Goal: Complete application form: Complete application form

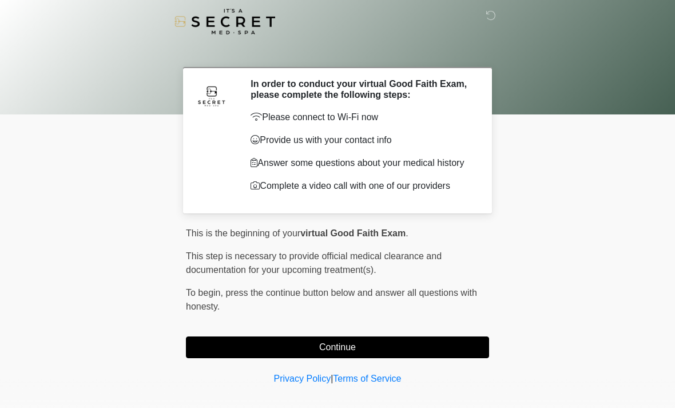
click at [364, 343] on button "Continue" at bounding box center [337, 347] width 303 height 22
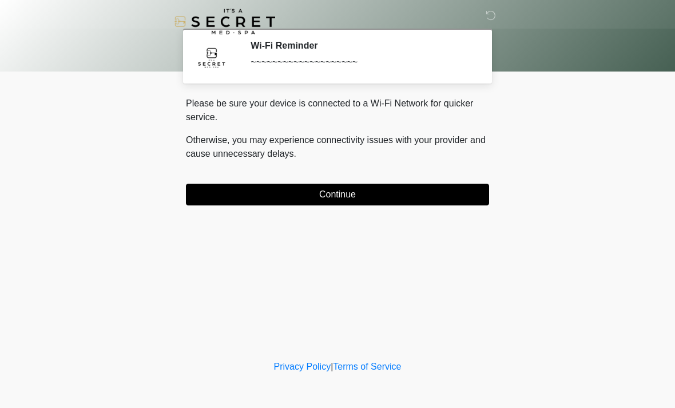
click at [369, 188] on button "Continue" at bounding box center [337, 195] width 303 height 22
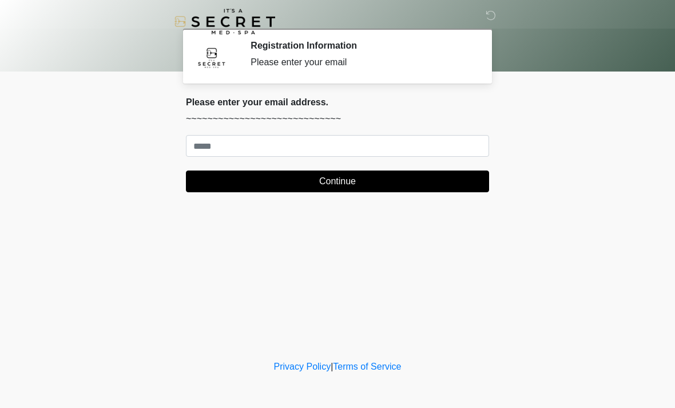
click at [94, 383] on div "Privacy Policy | Terms of Service" at bounding box center [337, 384] width 675 height 48
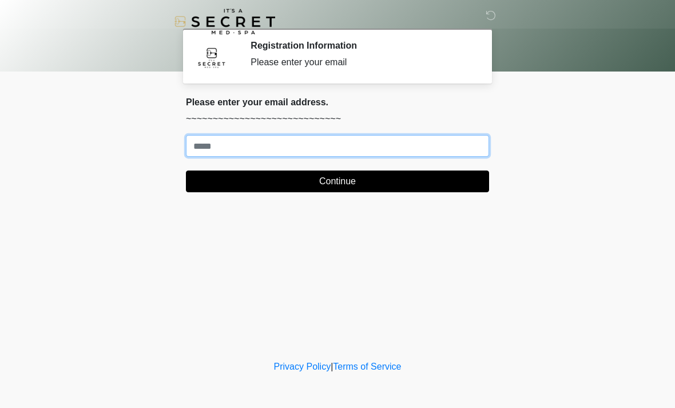
click at [408, 146] on input "Where should we email your treatment plan?" at bounding box center [337, 146] width 303 height 22
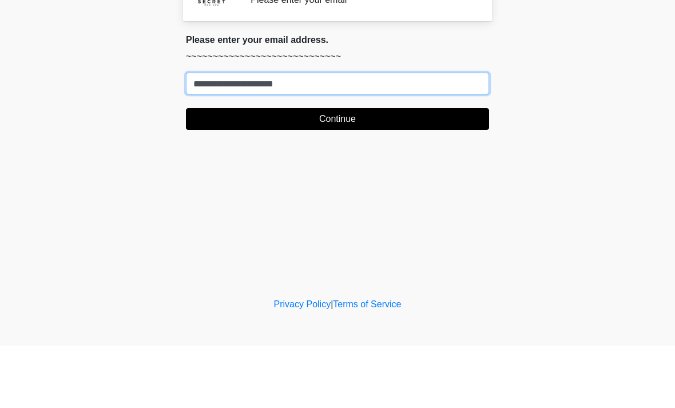
type input "**********"
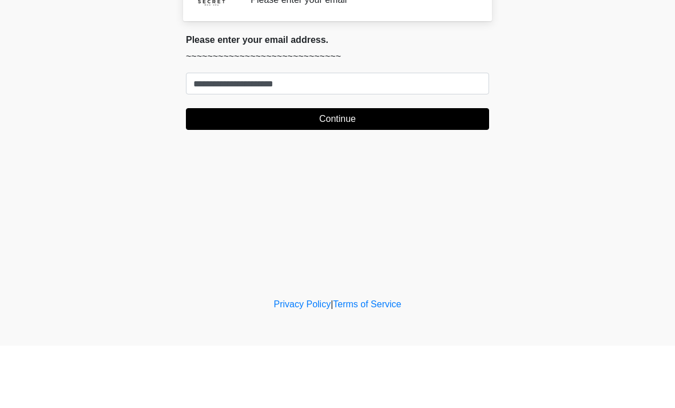
click at [437, 170] on button "Continue" at bounding box center [337, 181] width 303 height 22
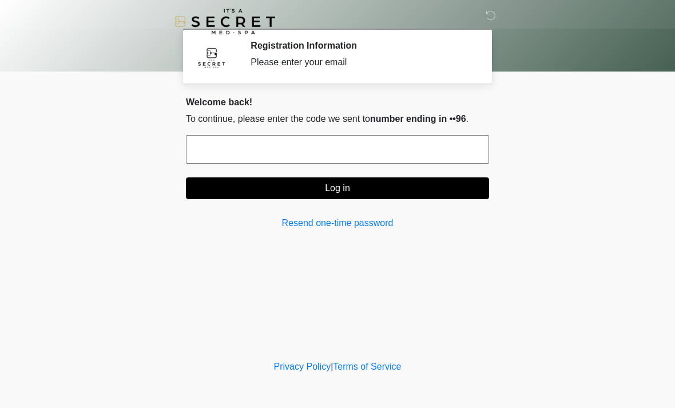
click at [391, 151] on input "text" at bounding box center [337, 149] width 303 height 29
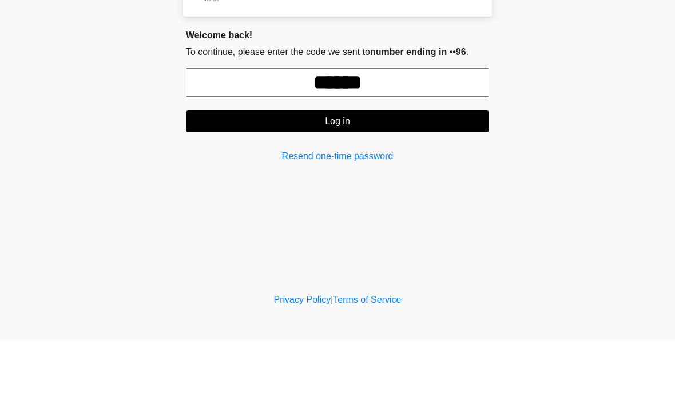
type input "******"
click at [437, 177] on button "Log in" at bounding box center [337, 188] width 303 height 22
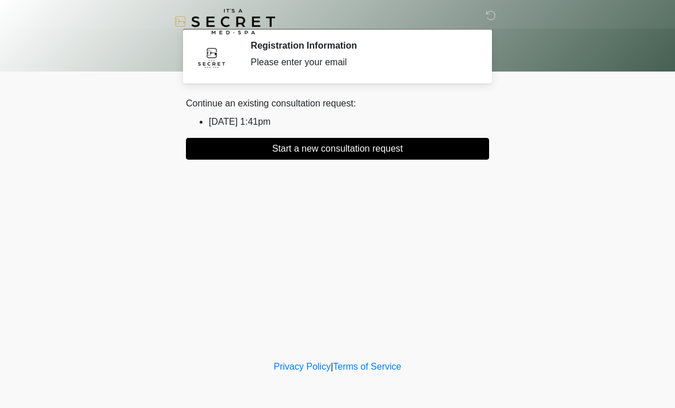
click at [260, 123] on li "2025/08/14 1:41pm" at bounding box center [349, 122] width 280 height 14
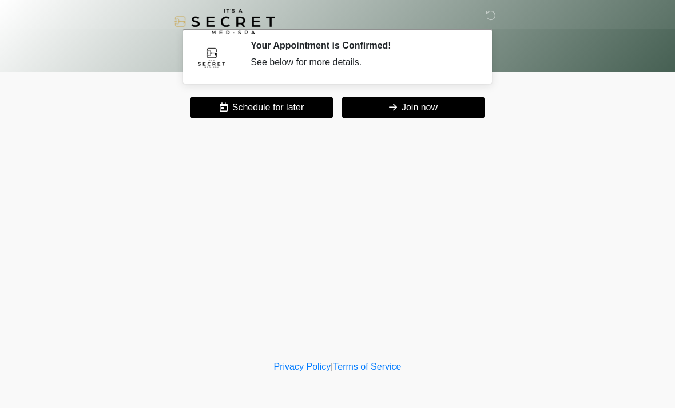
click at [428, 112] on button "Join now" at bounding box center [413, 108] width 142 height 22
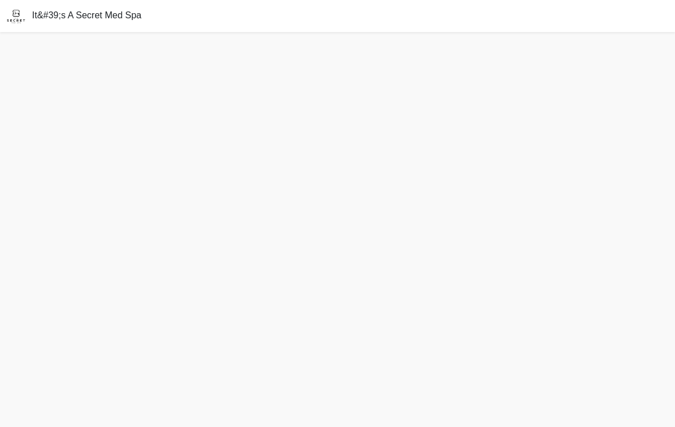
scroll to position [18, 0]
